Goal: Navigation & Orientation: Go to known website

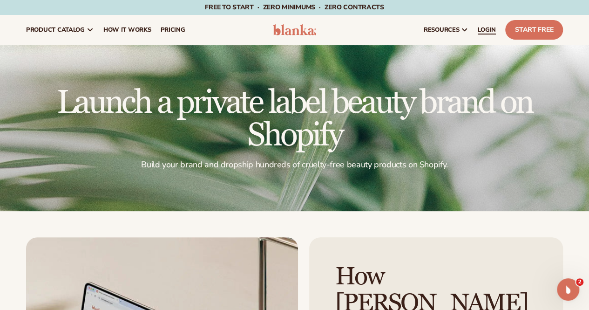
click at [485, 27] on span "LOGIN" at bounding box center [487, 29] width 18 height 7
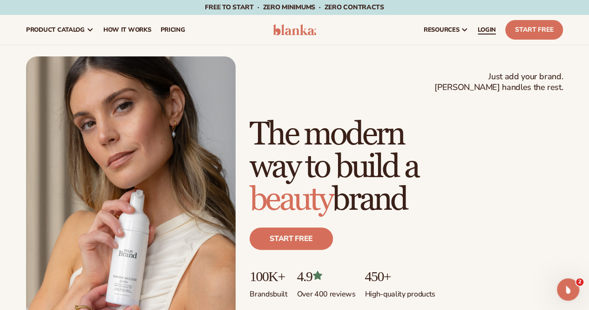
click at [485, 30] on span "LOGIN" at bounding box center [487, 29] width 18 height 7
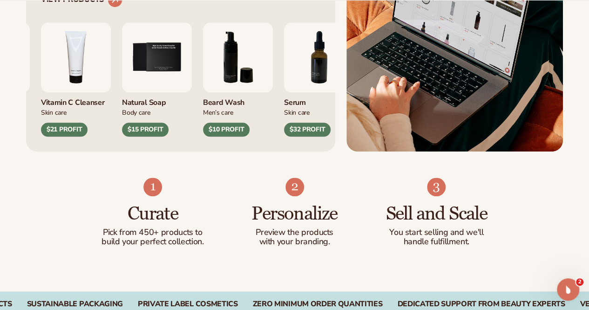
scroll to position [186, 0]
